Goal: Find contact information: Find contact information

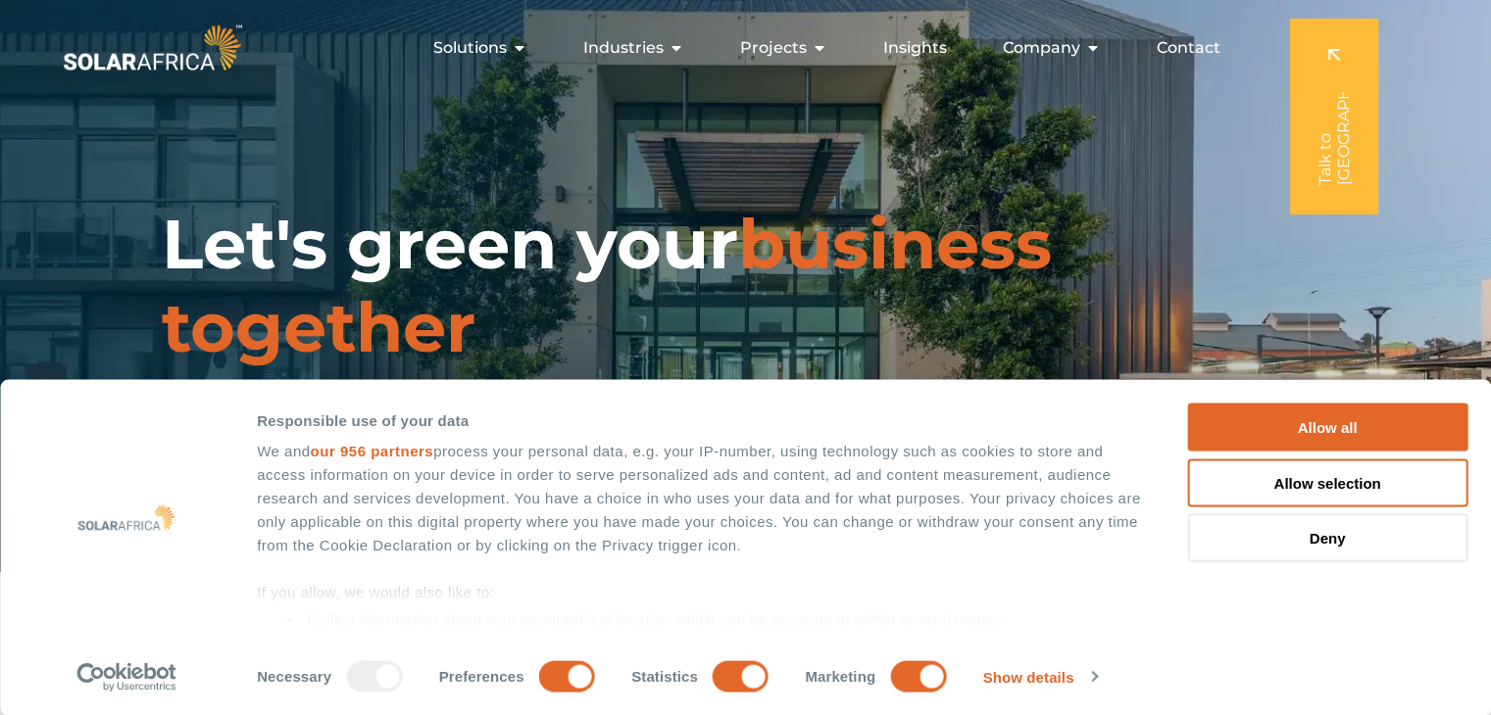
click at [1184, 41] on span "Contact" at bounding box center [1188, 48] width 64 height 24
click at [1335, 428] on button "Allow all" at bounding box center [1327, 428] width 280 height 48
